Goal: Use online tool/utility

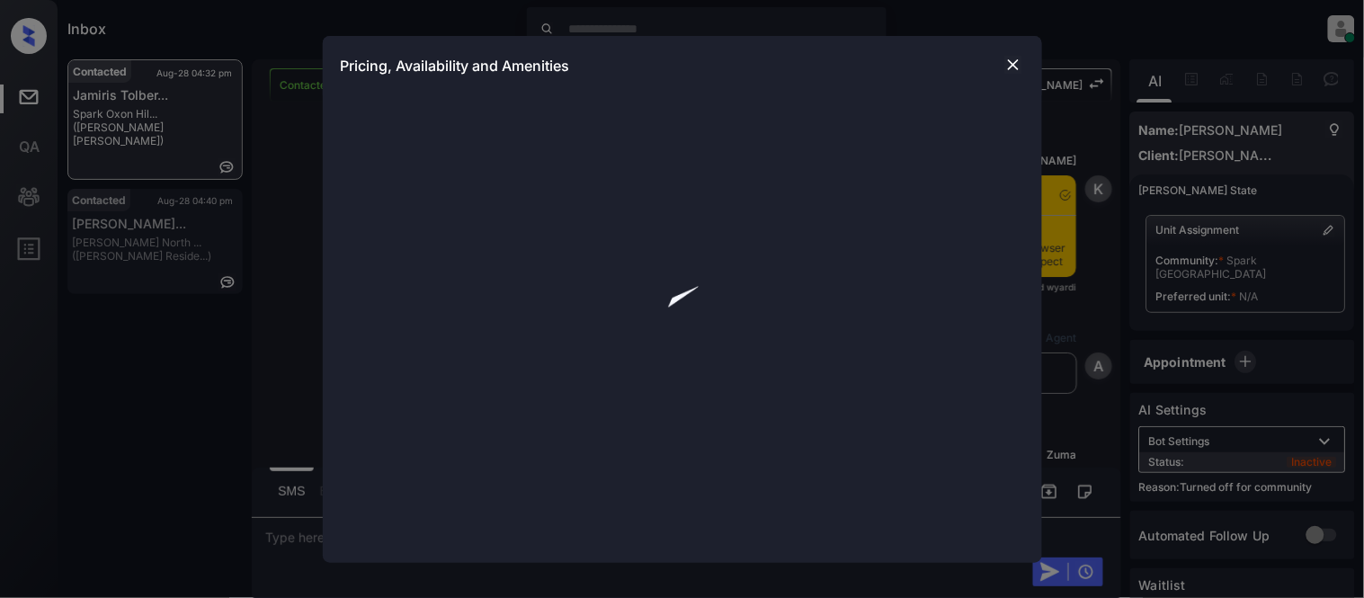
scroll to position [905, 0]
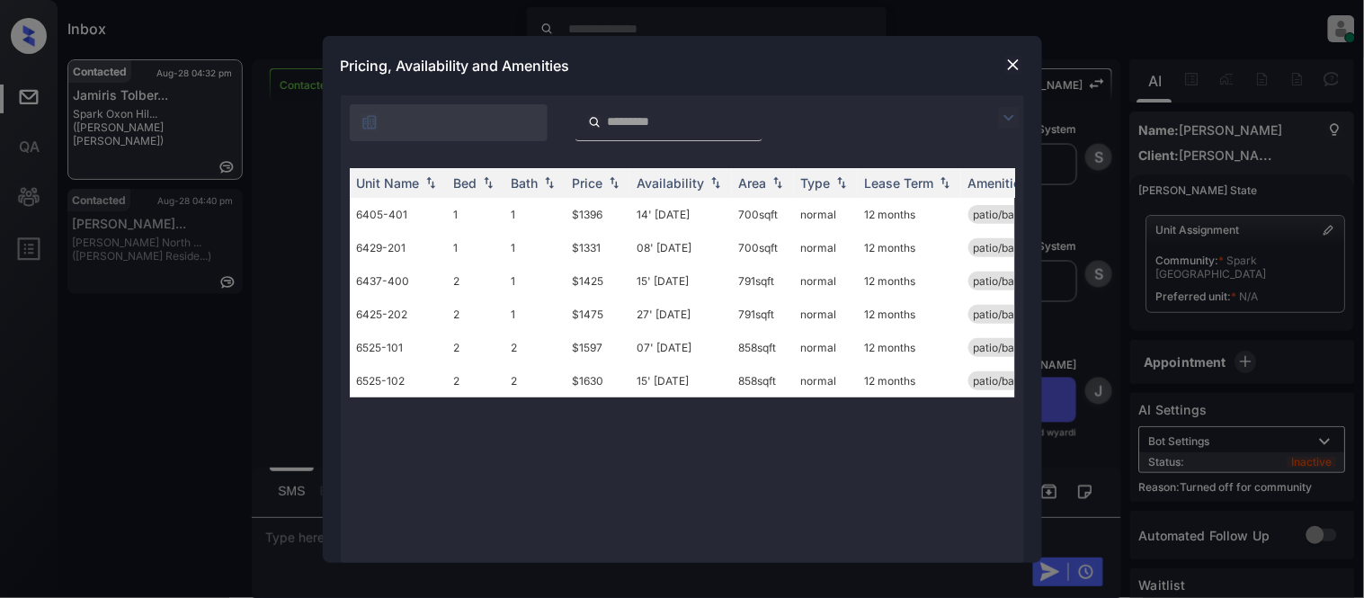
click at [1012, 108] on img at bounding box center [1009, 118] width 22 height 22
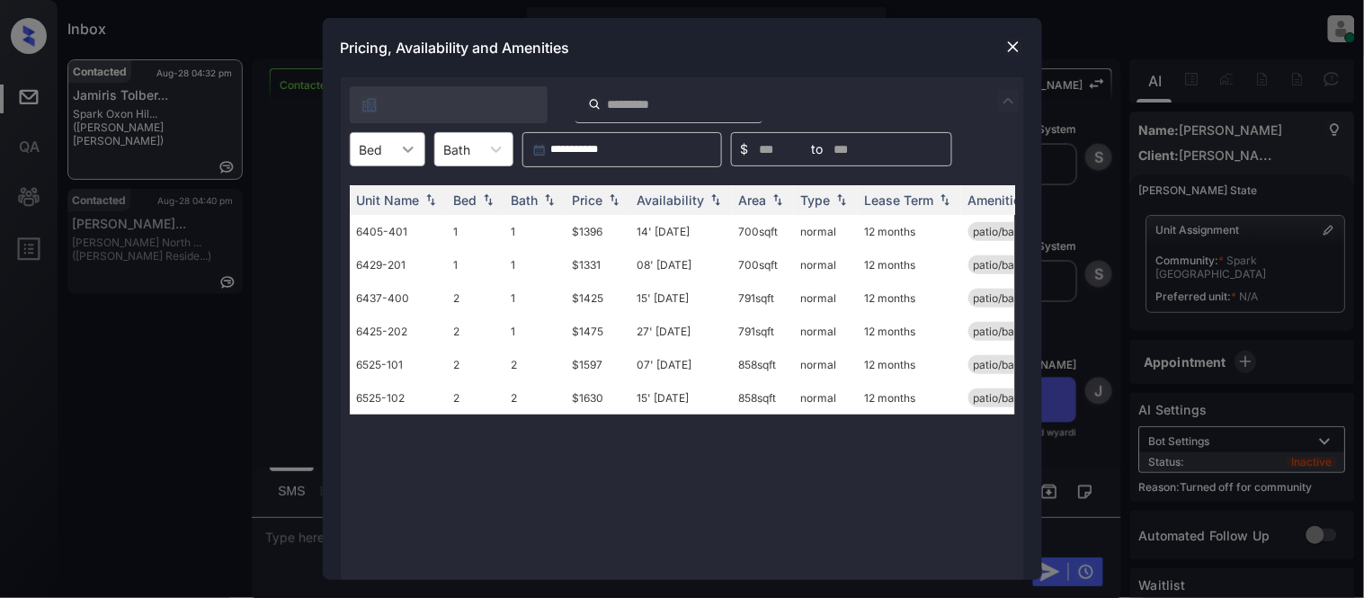
click at [399, 133] on div at bounding box center [408, 149] width 32 height 32
click at [382, 220] on div "2" at bounding box center [388, 225] width 76 height 32
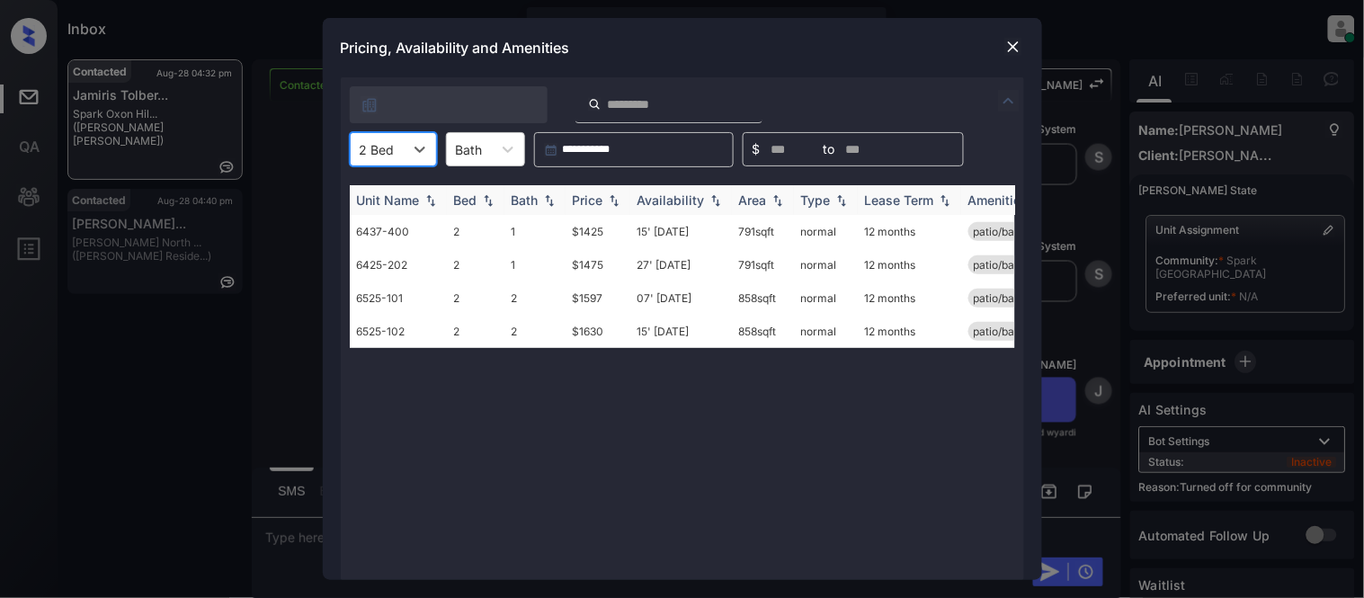
click at [586, 199] on div "Price" at bounding box center [588, 199] width 31 height 15
click at [585, 234] on td "$1425" at bounding box center [597, 231] width 65 height 33
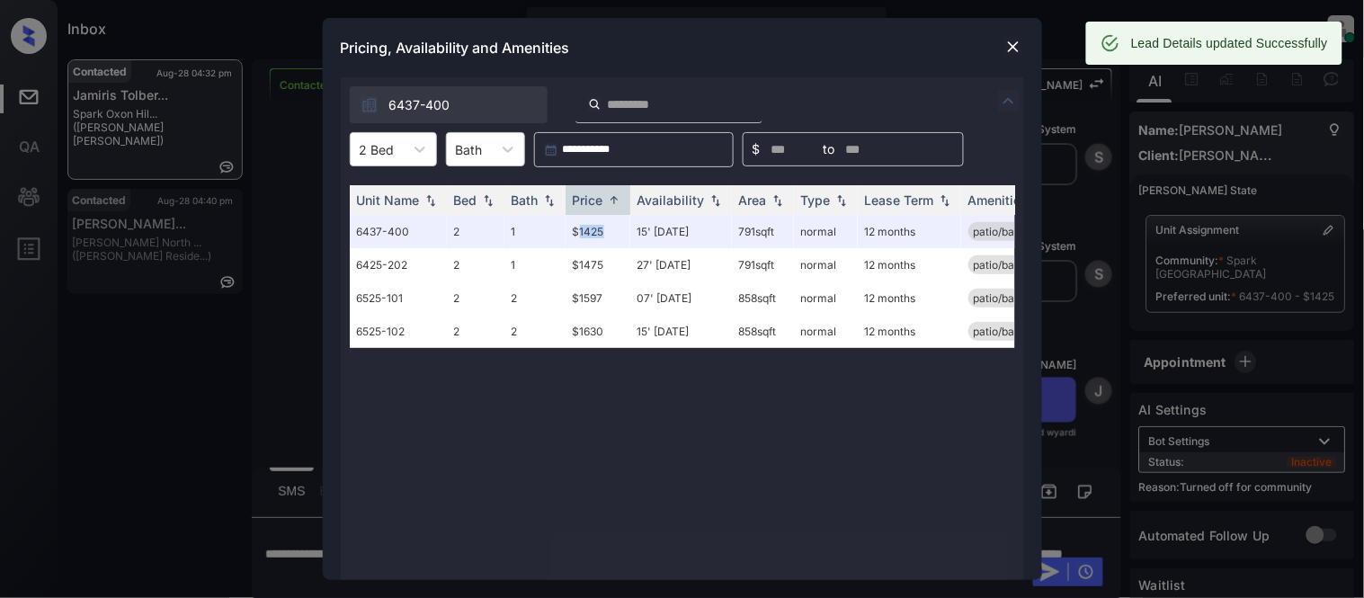
click at [1008, 46] on img at bounding box center [1013, 47] width 18 height 18
